Goal: Task Accomplishment & Management: Manage account settings

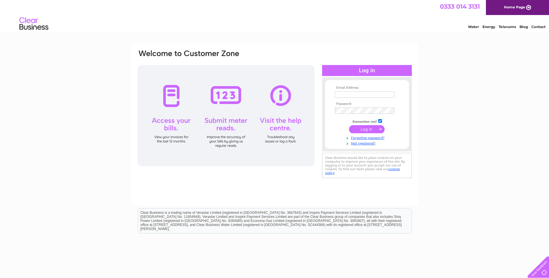
type input "admin@border-timberguard.co.uk"
click at [362, 129] on input "submit" at bounding box center [367, 129] width 36 height 8
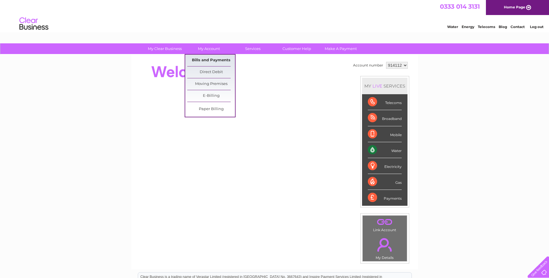
click at [211, 59] on link "Bills and Payments" at bounding box center [211, 61] width 48 height 12
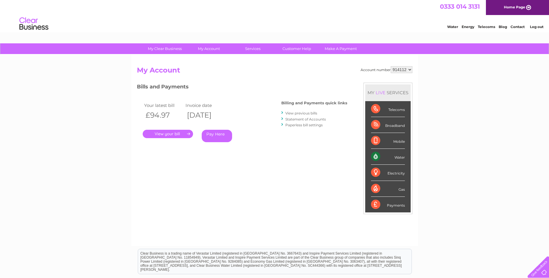
click at [172, 134] on link "." at bounding box center [168, 134] width 50 height 8
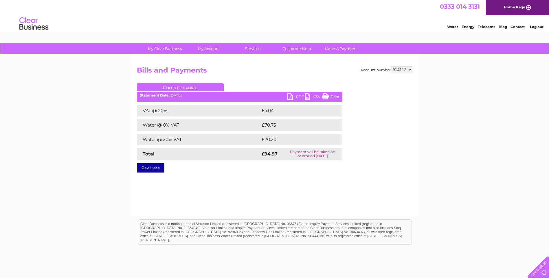
click at [154, 168] on link "Pay Here" at bounding box center [150, 167] width 27 height 9
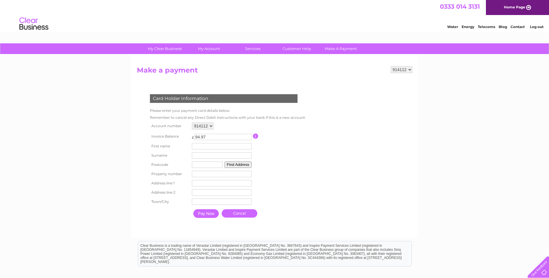
click at [241, 214] on link "Cancel" at bounding box center [240, 213] width 36 height 8
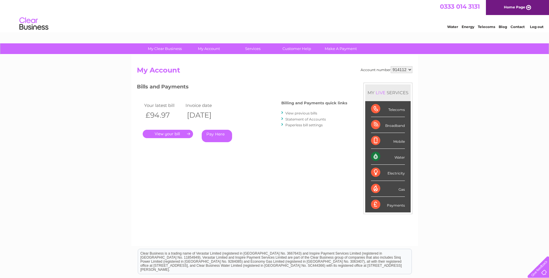
click at [168, 133] on link "." at bounding box center [168, 134] width 50 height 8
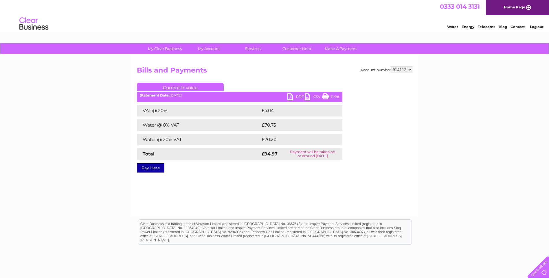
click at [296, 95] on link "PDF" at bounding box center [295, 97] width 17 height 8
click at [534, 27] on link "Log out" at bounding box center [537, 27] width 14 height 4
